Goal: Task Accomplishment & Management: Use online tool/utility

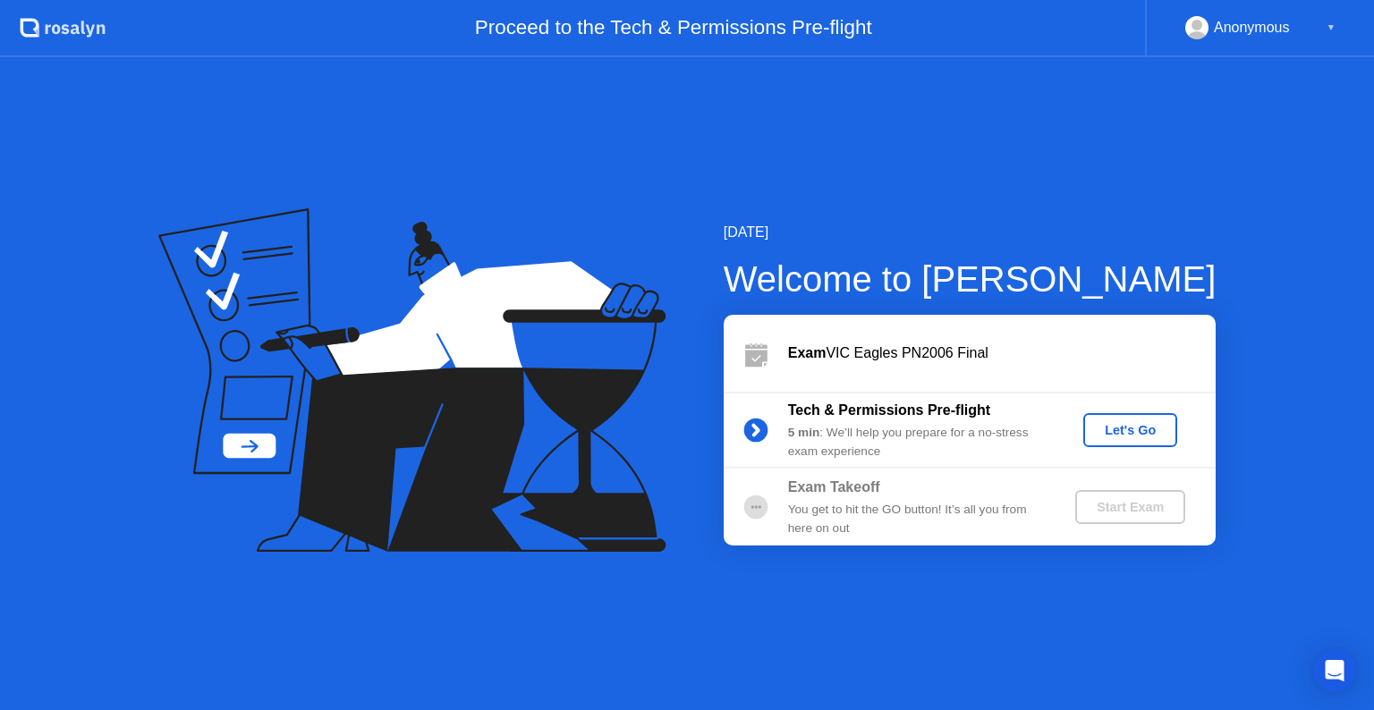
click at [1129, 437] on div "Let's Go" at bounding box center [1131, 430] width 80 height 14
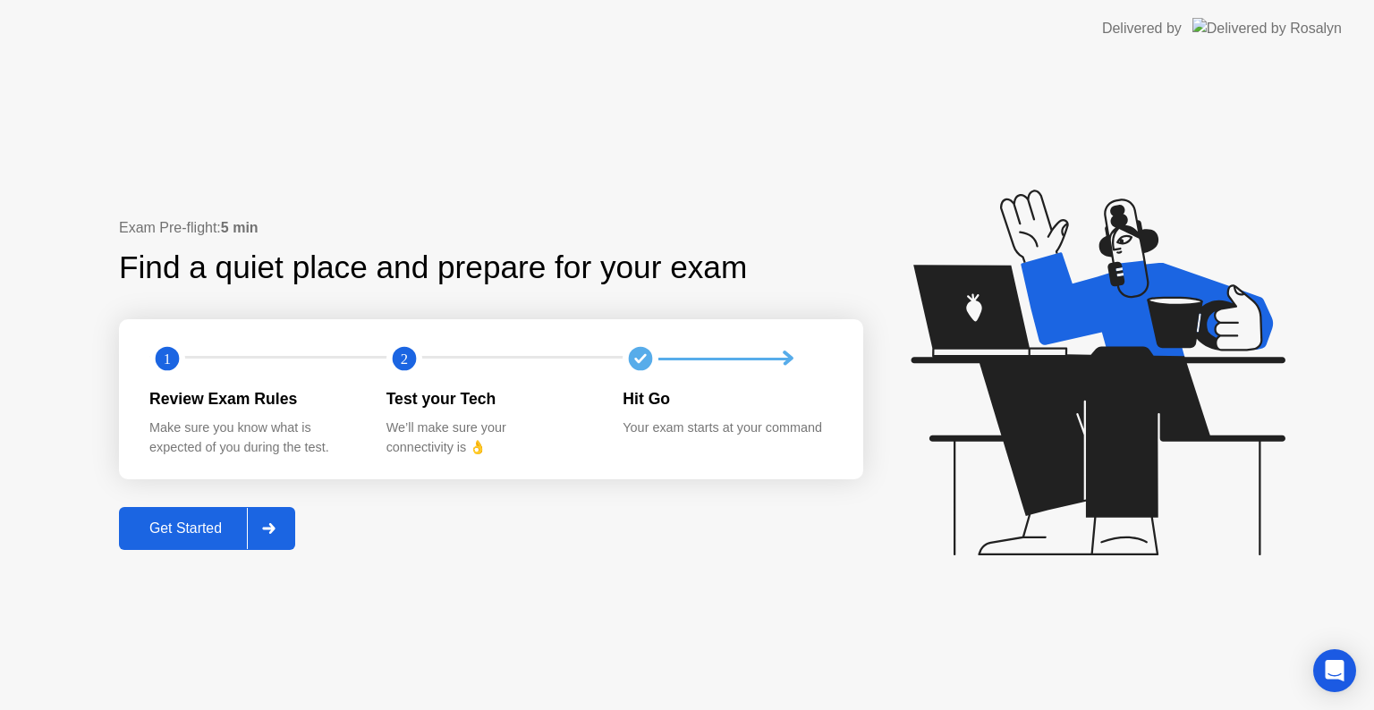
click at [190, 515] on button "Get Started" at bounding box center [207, 528] width 176 height 43
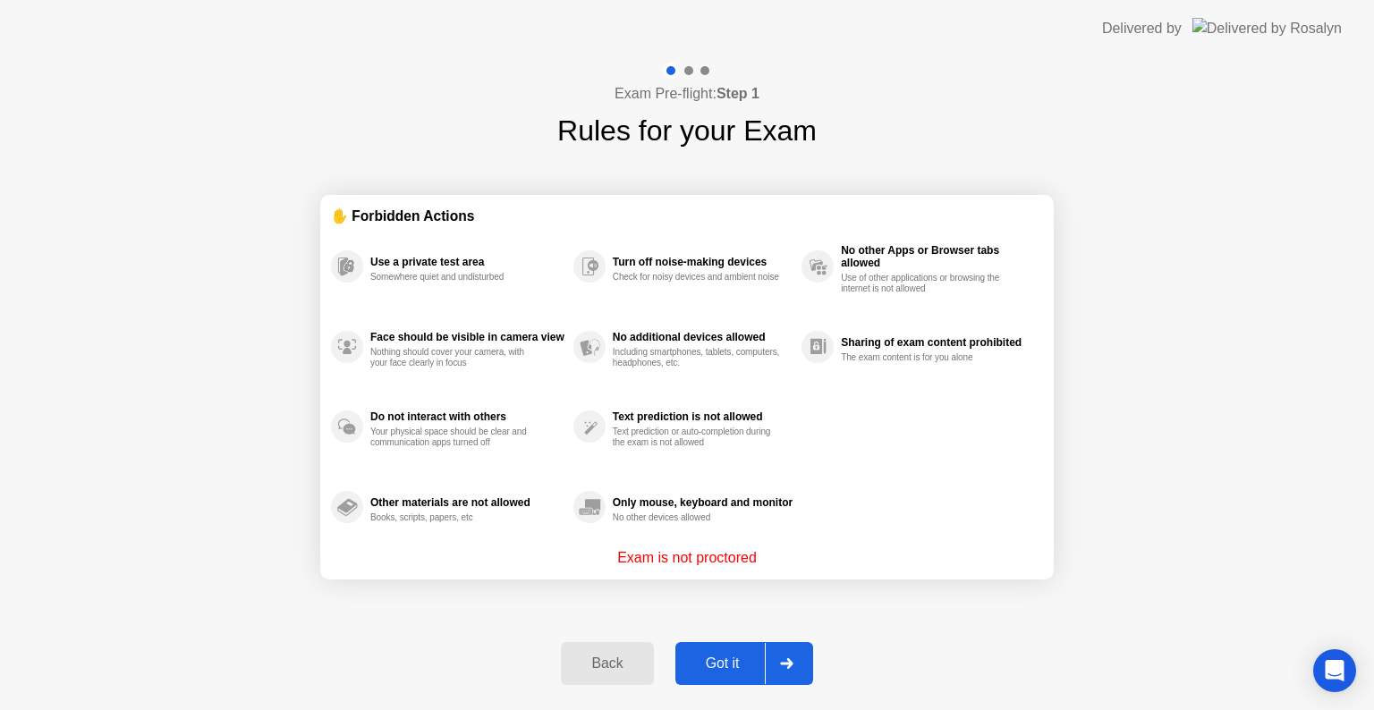
click at [727, 658] on div "Got it" at bounding box center [723, 664] width 84 height 16
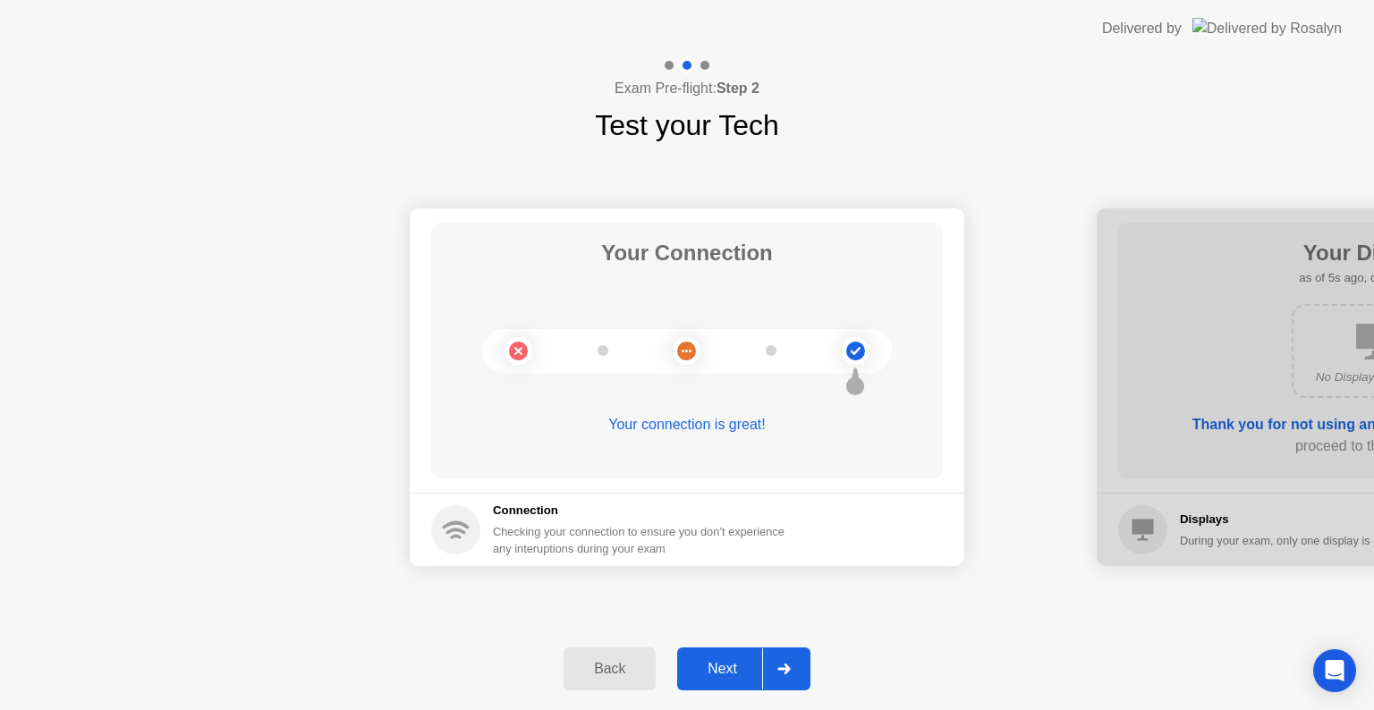
click at [727, 661] on div "Next" at bounding box center [723, 669] width 80 height 16
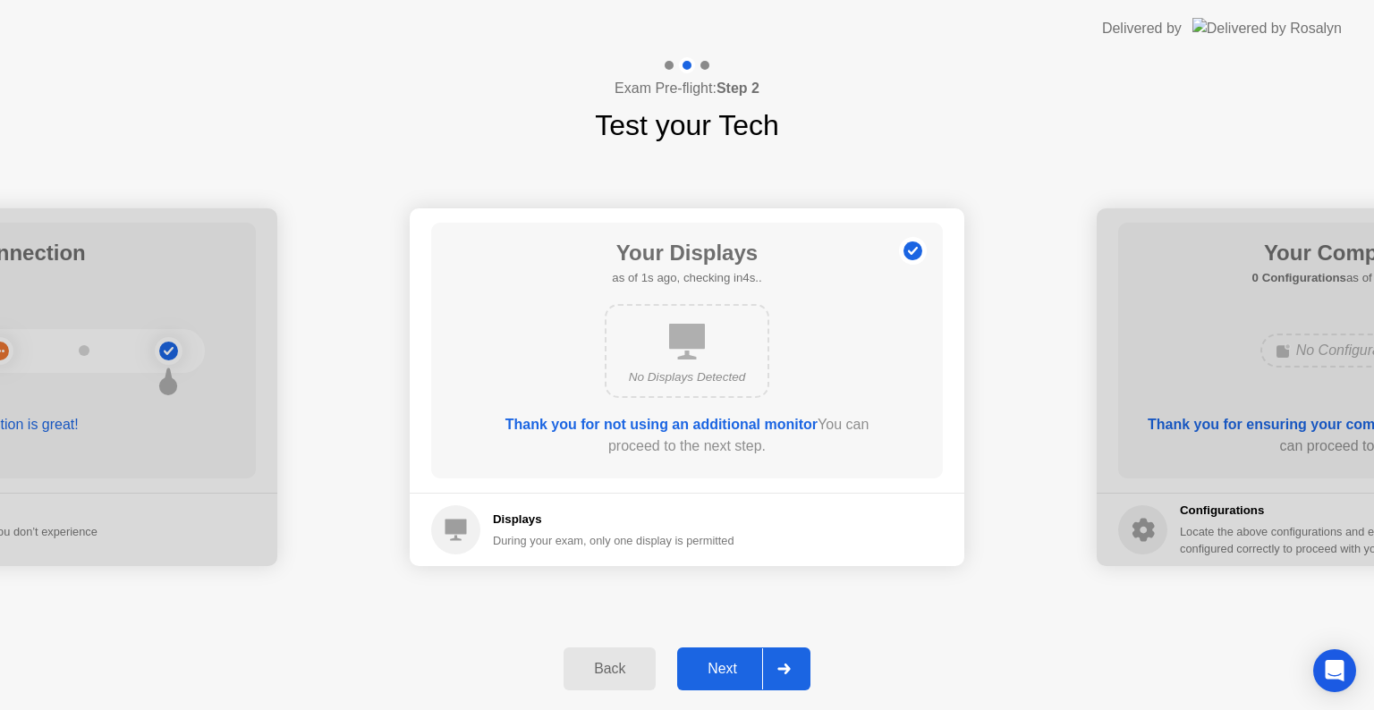
click at [727, 661] on div "Next" at bounding box center [723, 669] width 80 height 16
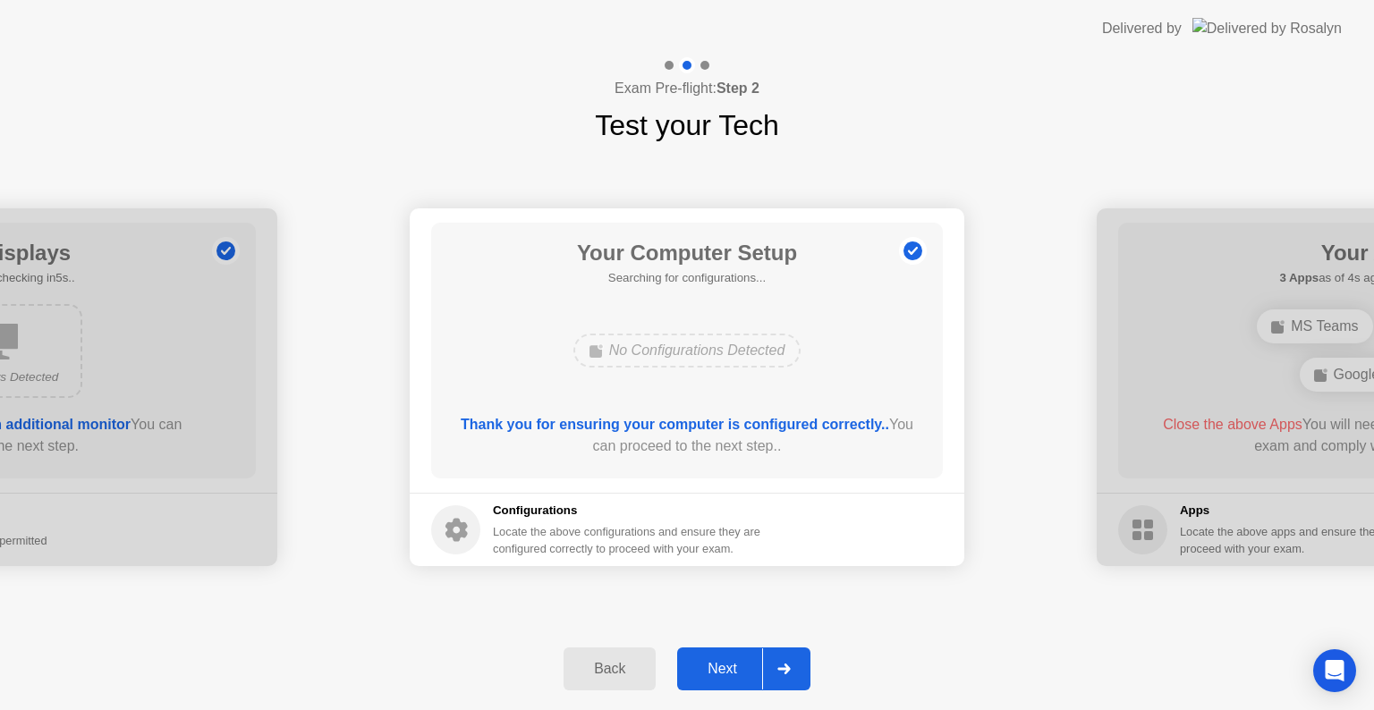
click at [727, 661] on div "Next" at bounding box center [723, 669] width 80 height 16
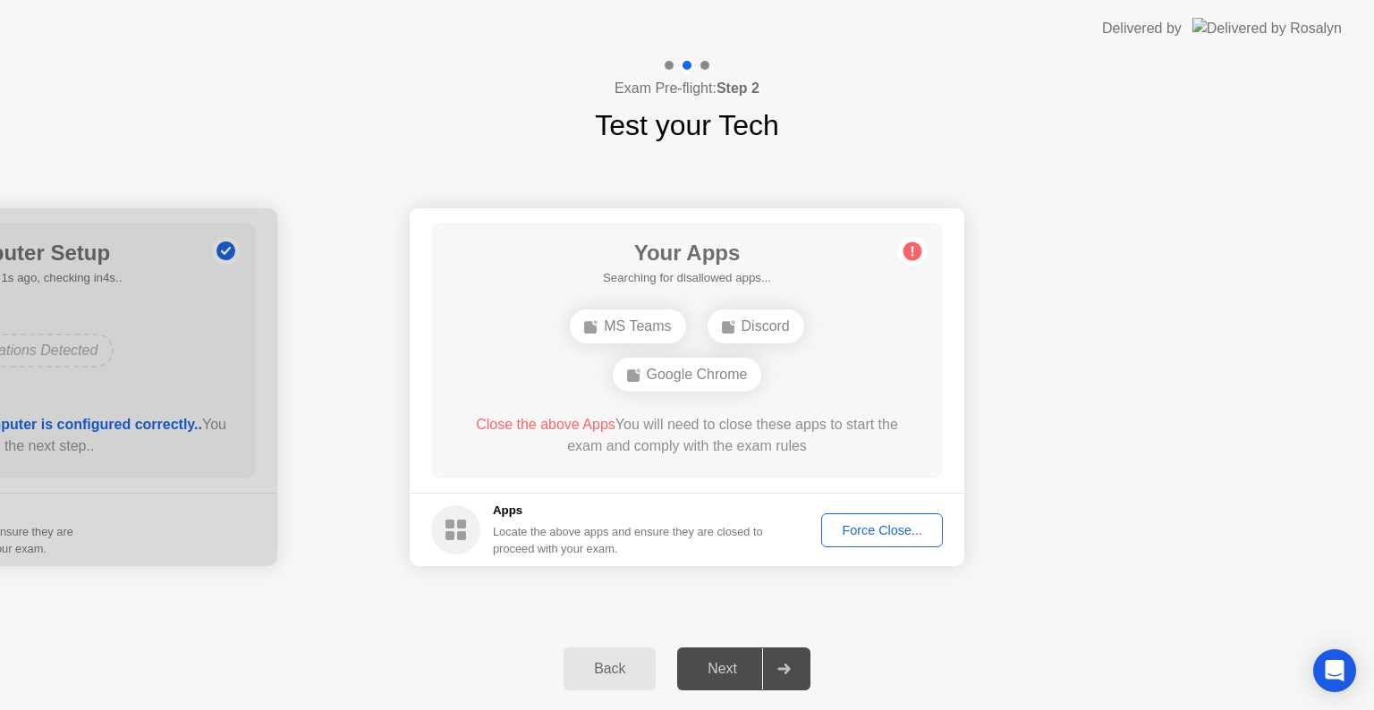
click at [828, 524] on div "Force Close..." at bounding box center [882, 530] width 109 height 14
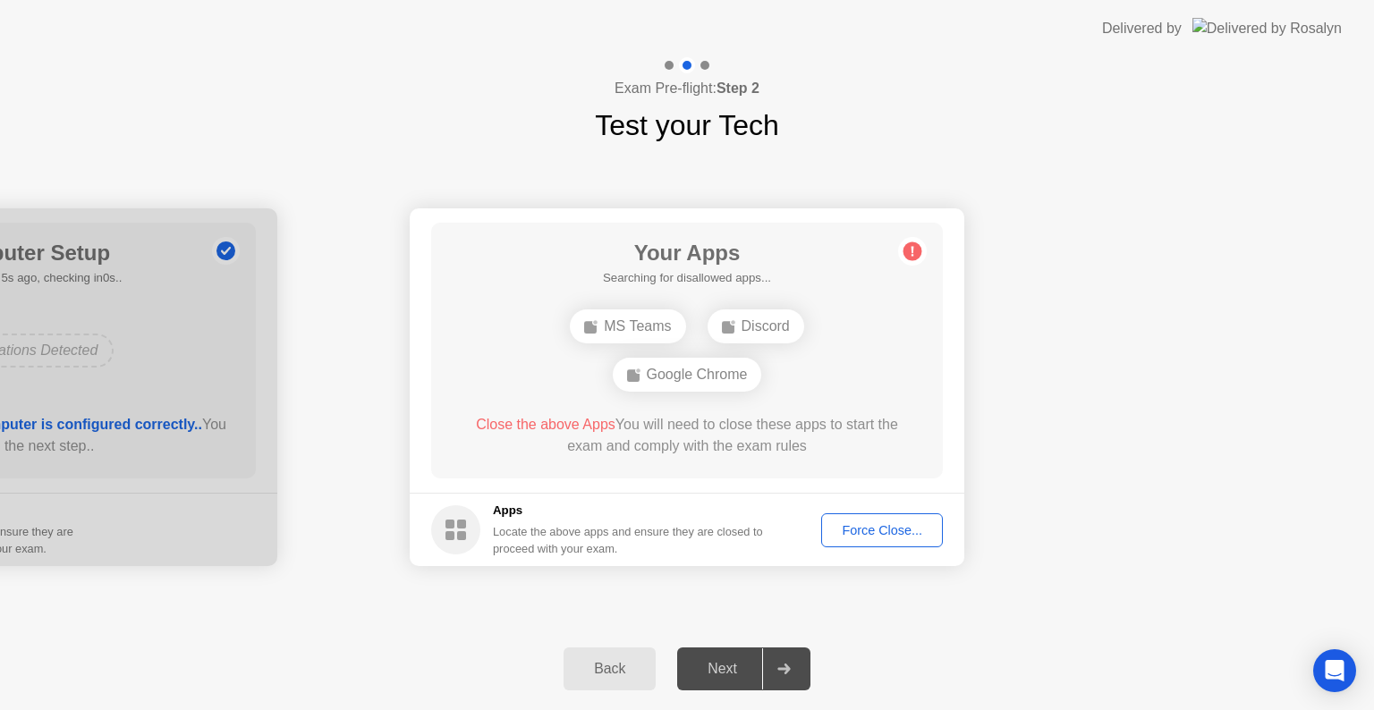
click at [837, 542] on button "Force Close..." at bounding box center [882, 531] width 122 height 34
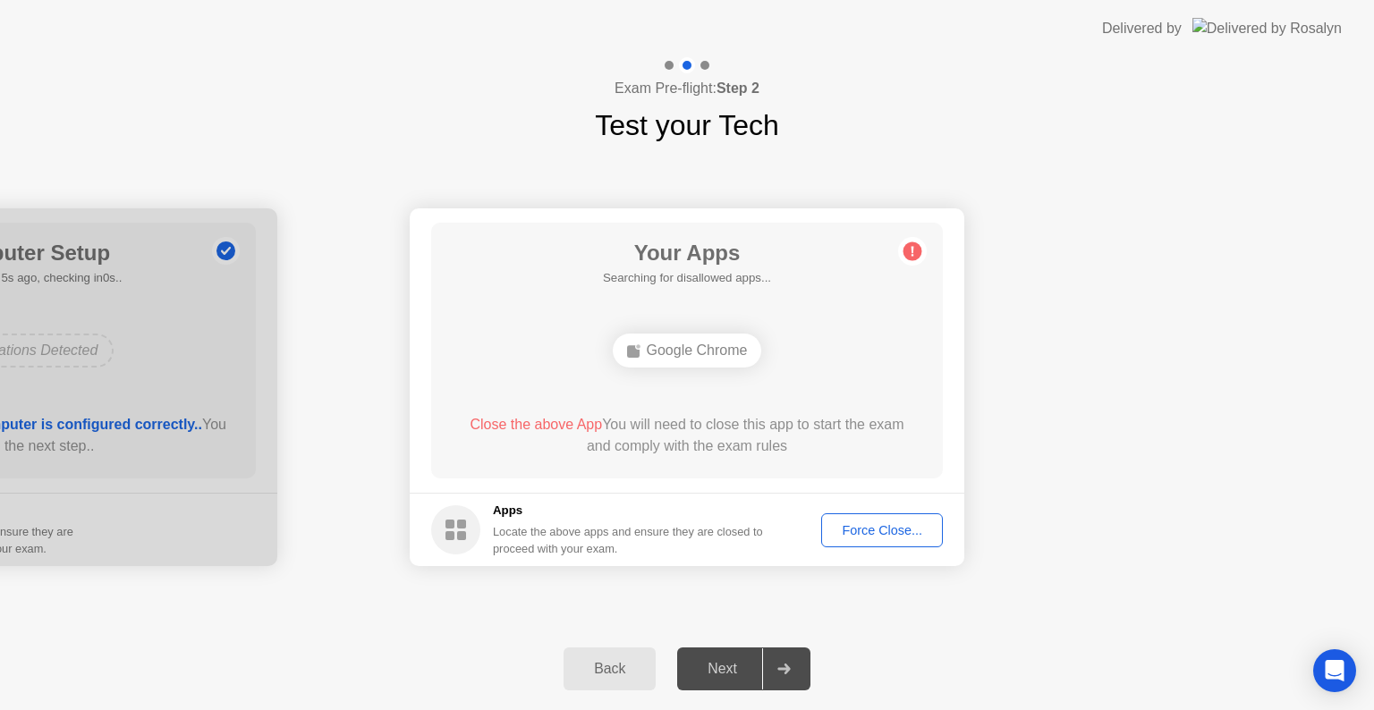
click at [853, 535] on div "Force Close..." at bounding box center [882, 530] width 109 height 14
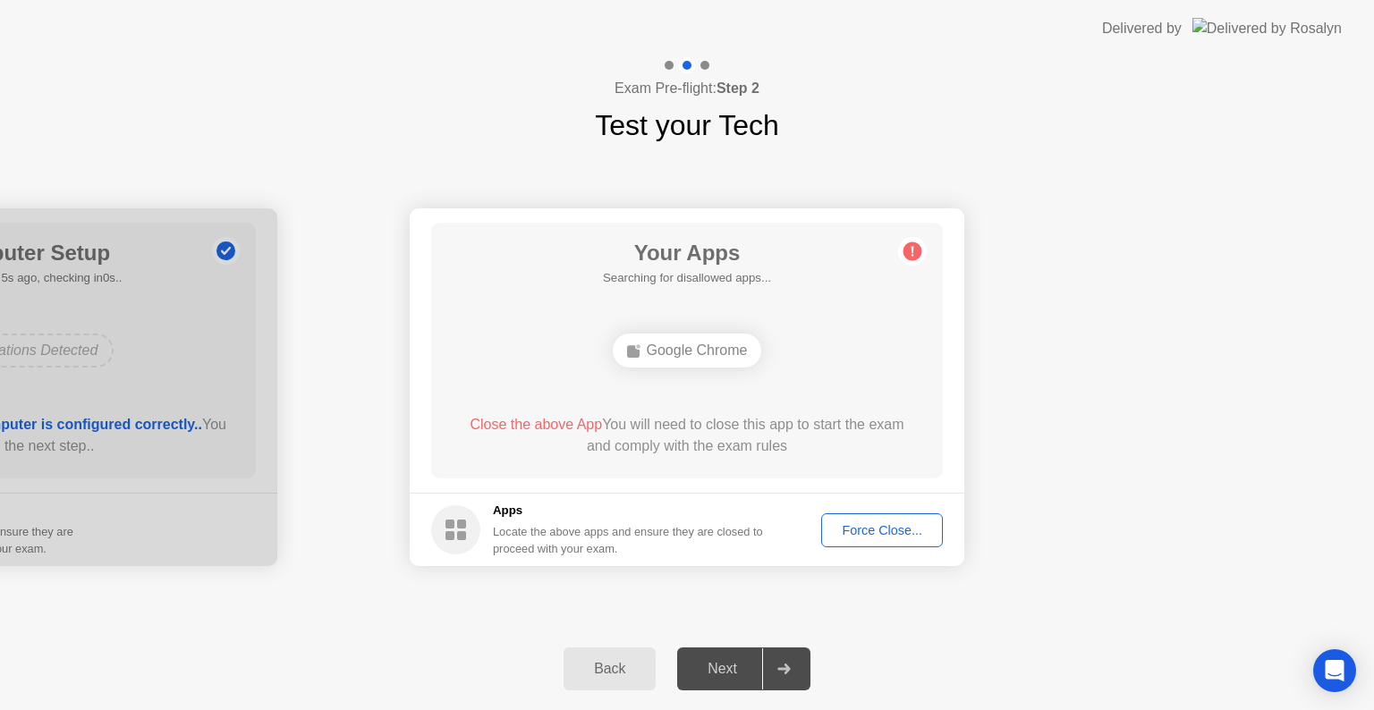
click at [847, 528] on div "Force Close..." at bounding box center [882, 530] width 109 height 14
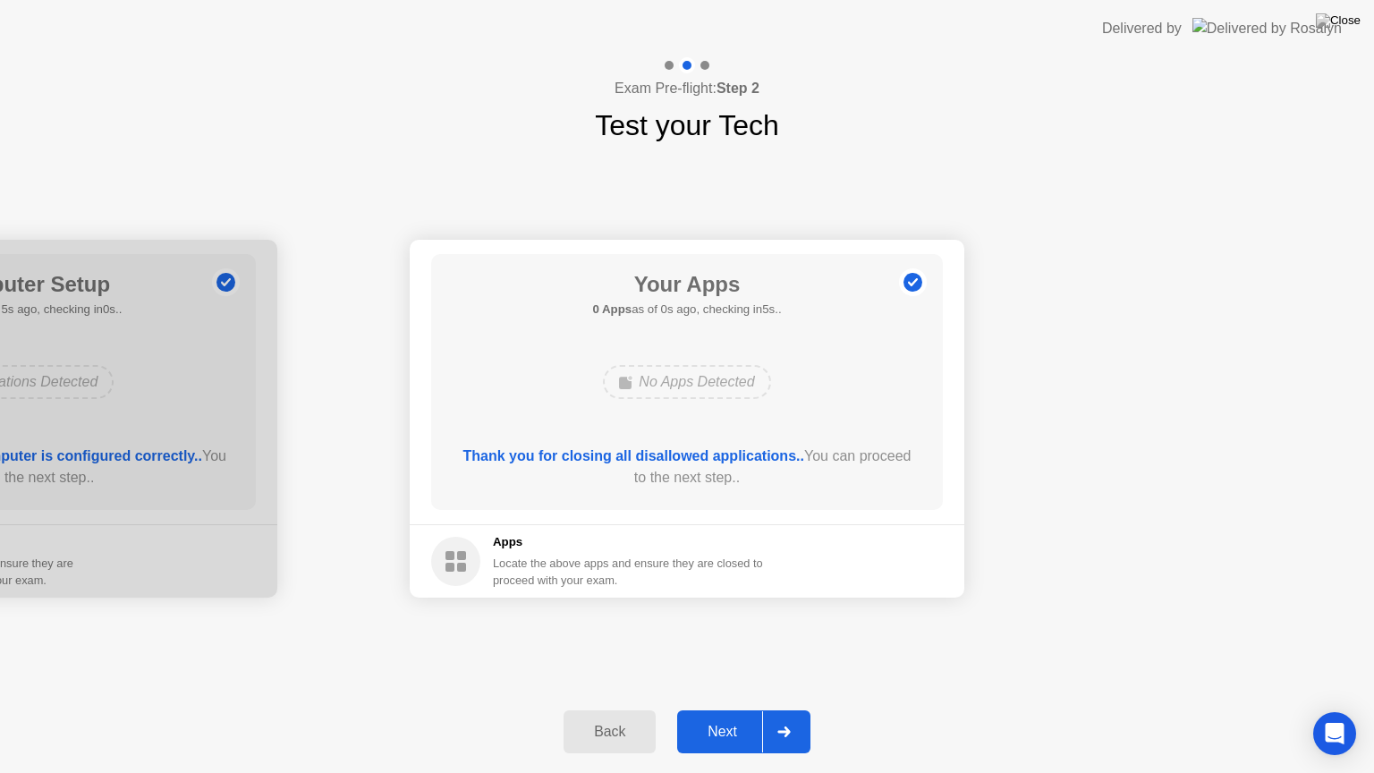
click at [731, 709] on button "Next" at bounding box center [743, 731] width 133 height 43
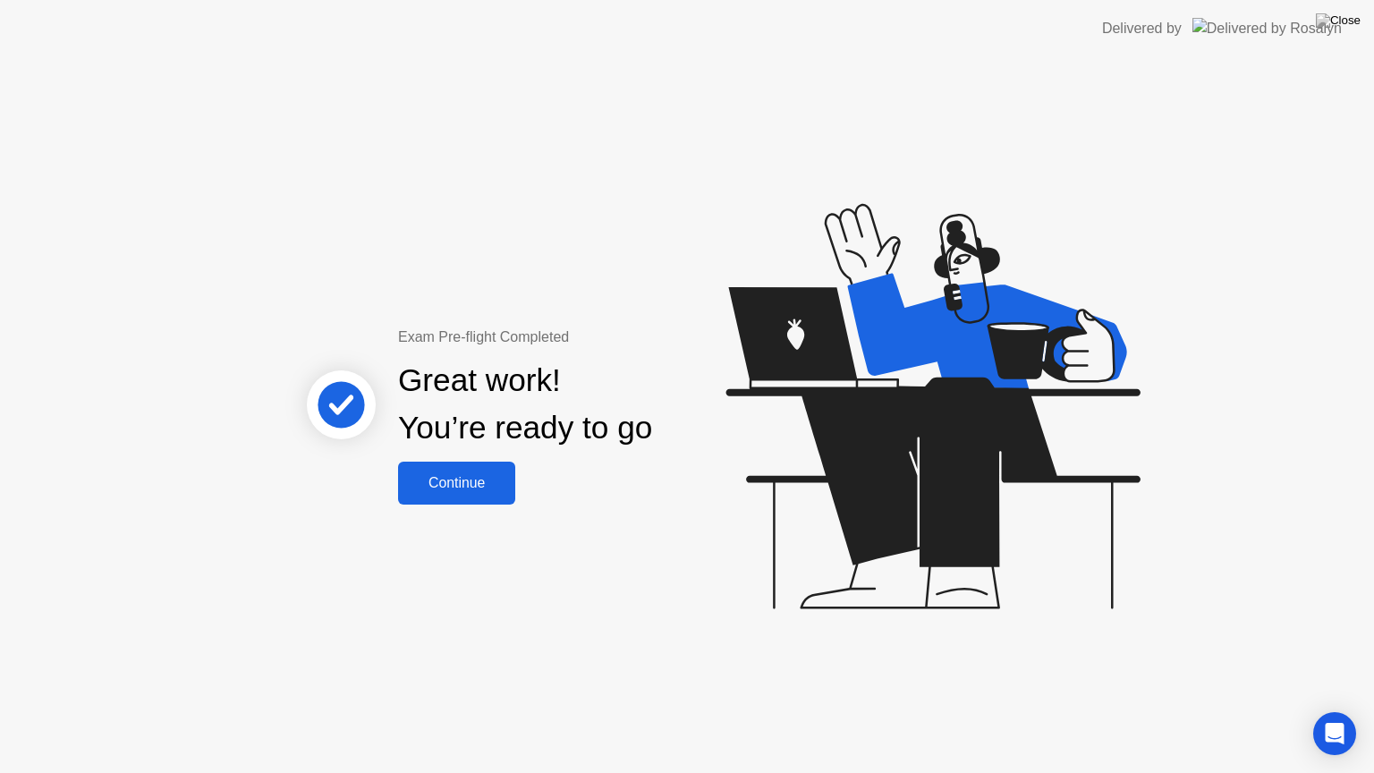
click at [430, 504] on button "Continue" at bounding box center [456, 483] width 117 height 43
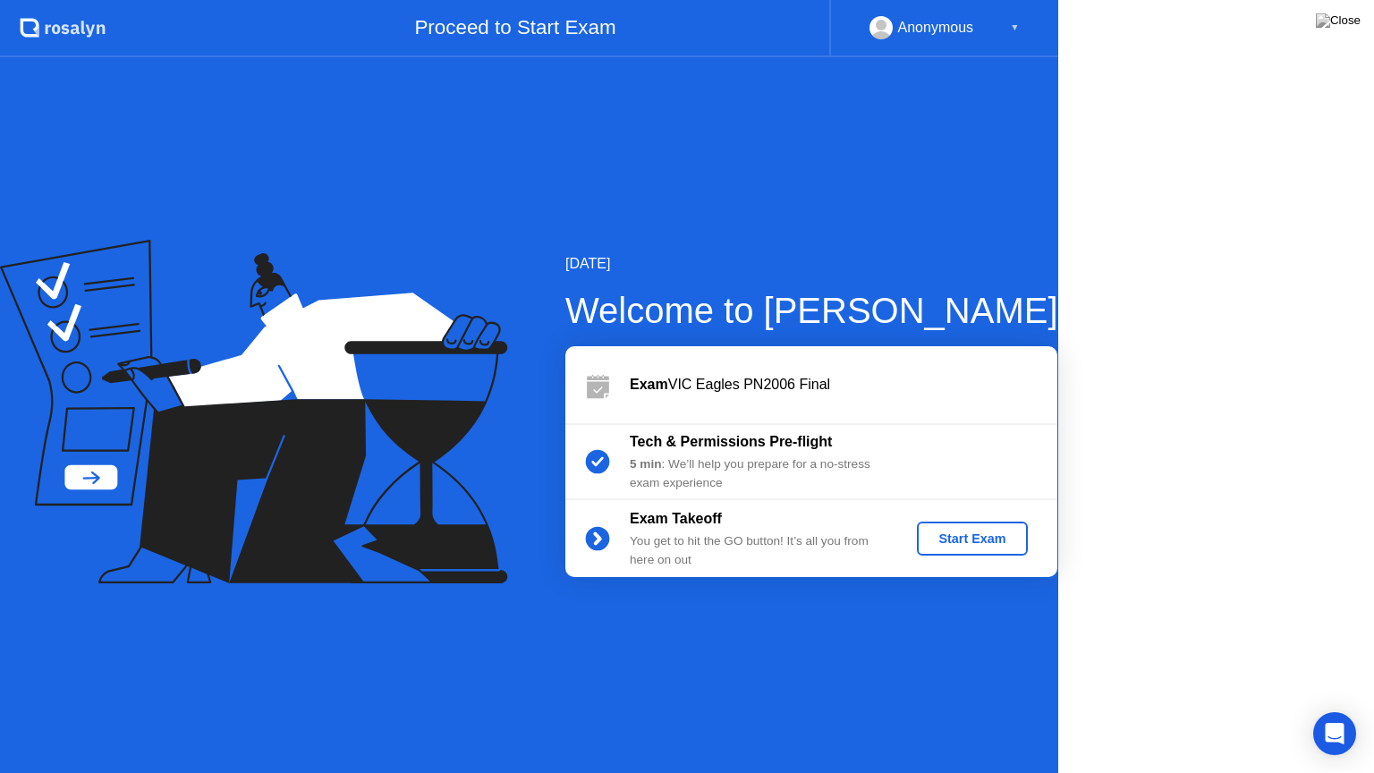
click at [430, 504] on icon at bounding box center [253, 412] width 507 height 344
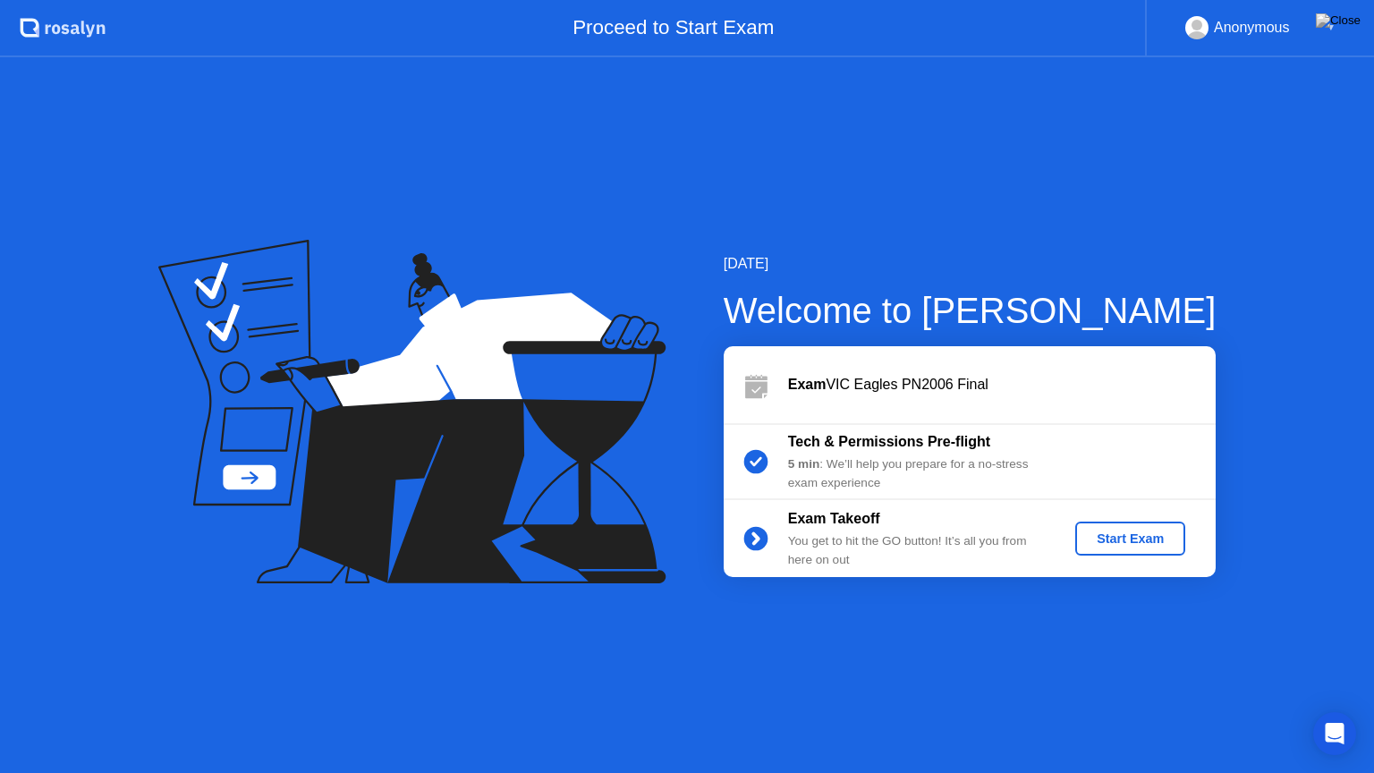
click at [1100, 540] on div "Start Exam" at bounding box center [1131, 538] width 96 height 14
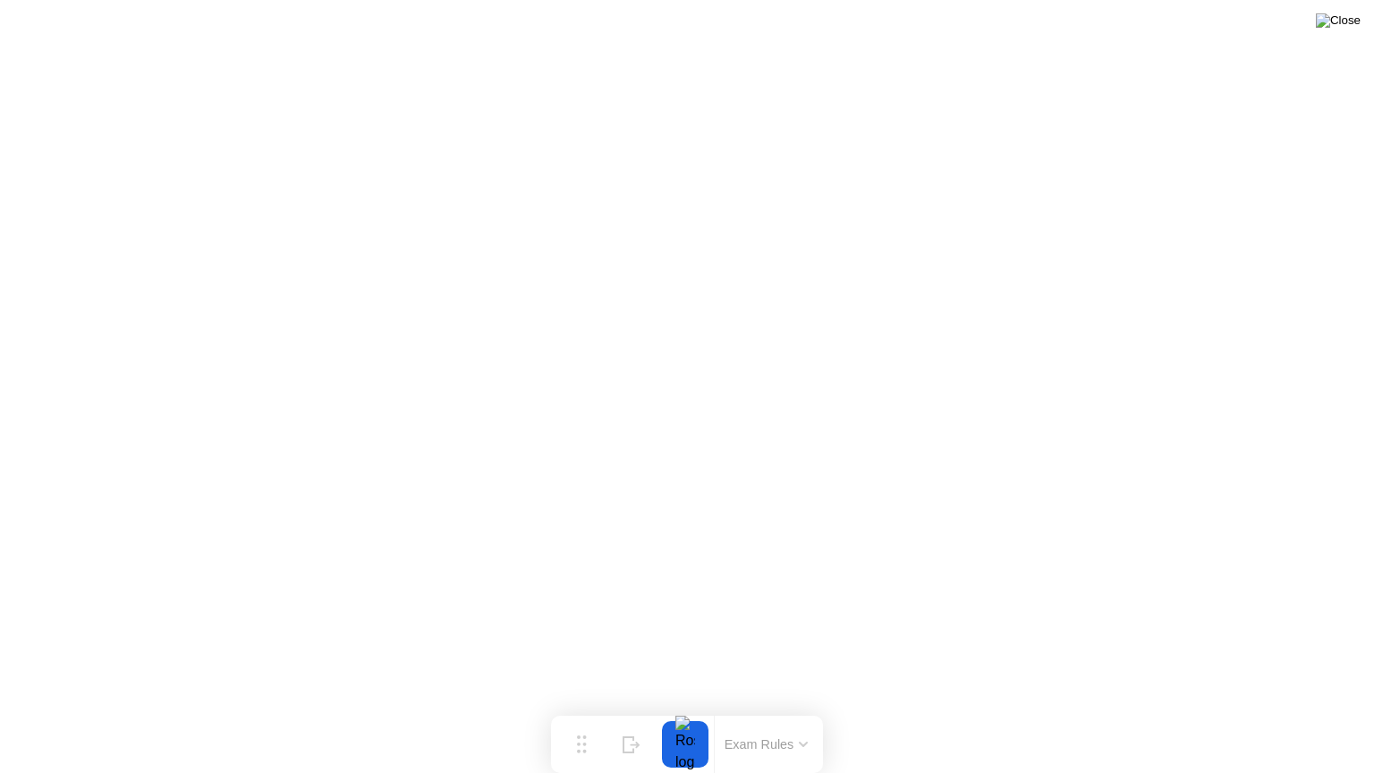
click at [1345, 28] on img at bounding box center [1338, 20] width 45 height 14
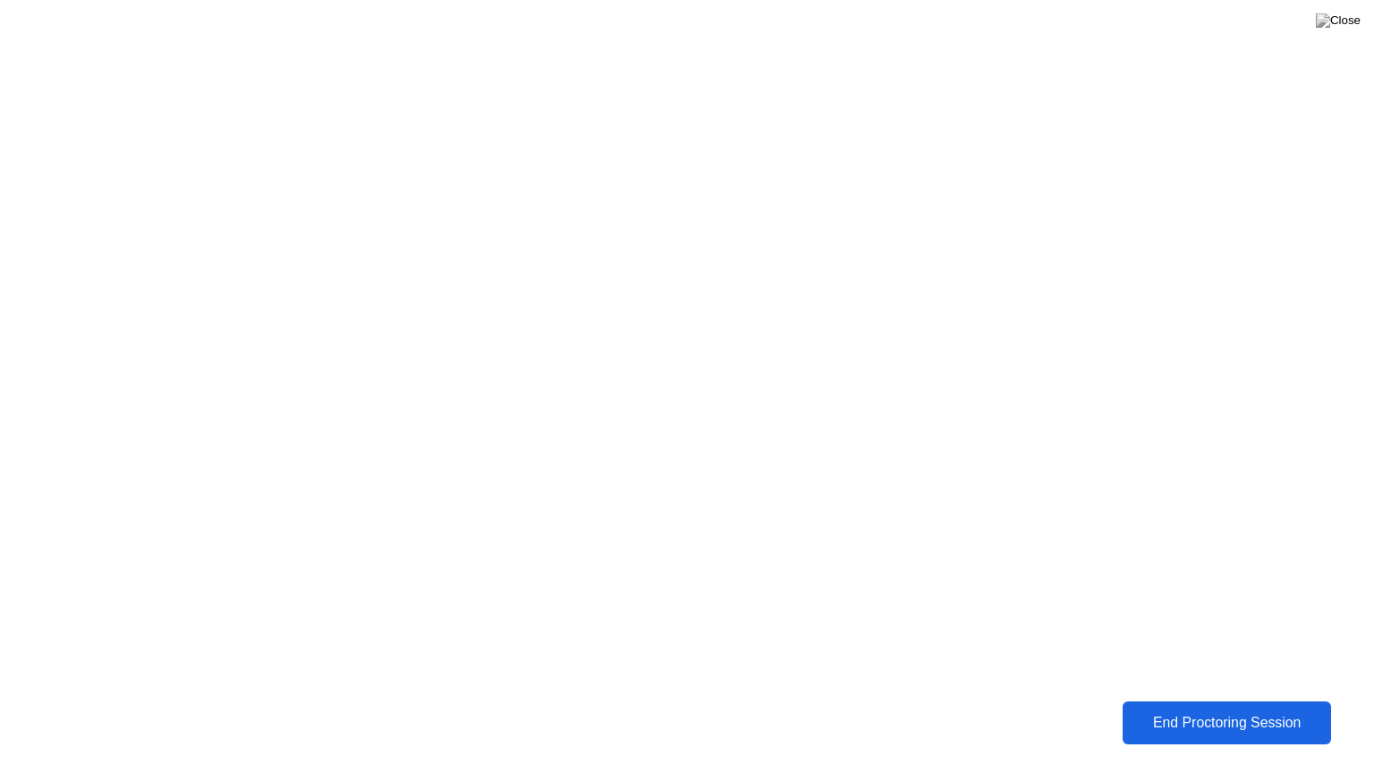
click at [1224, 709] on div "End Proctoring Session" at bounding box center [1226, 723] width 199 height 16
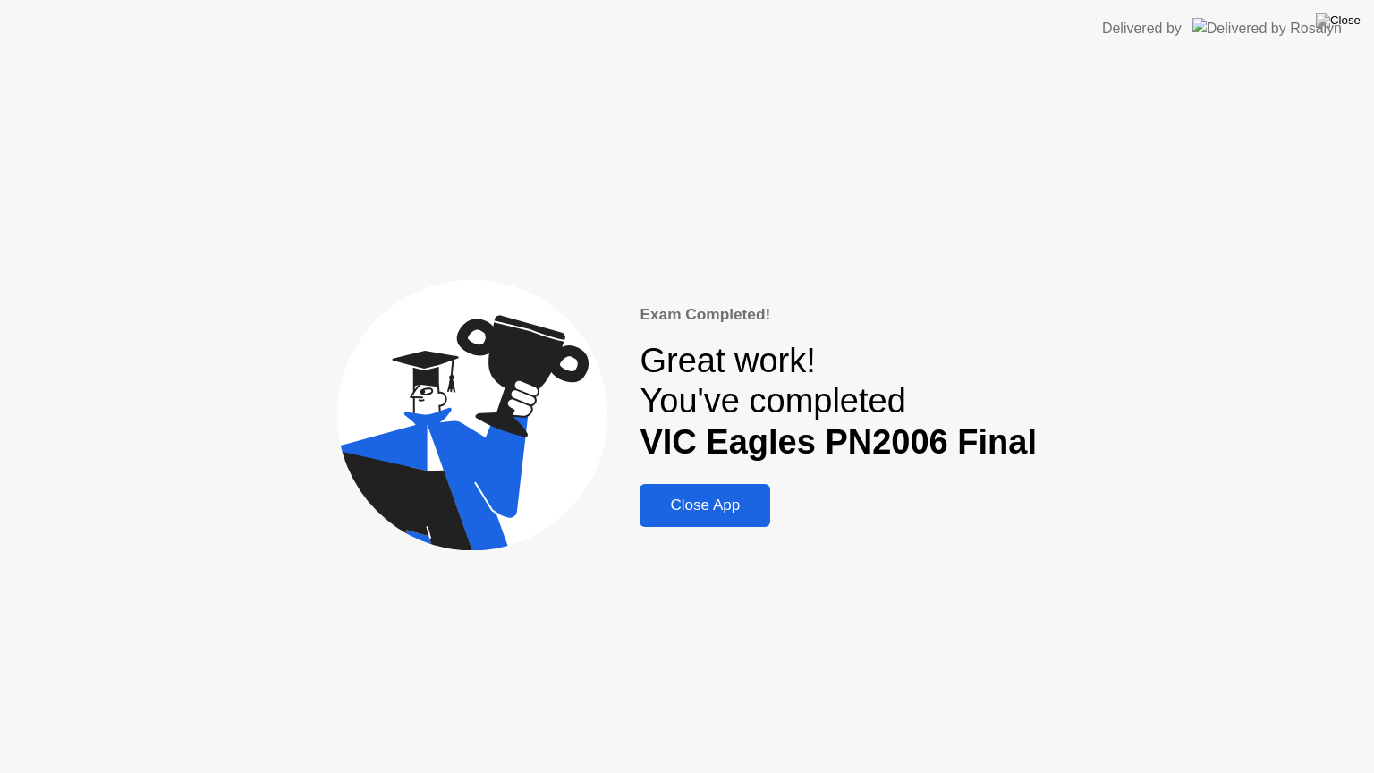
click at [724, 509] on div "Close App" at bounding box center [705, 506] width 120 height 18
